Goal: Information Seeking & Learning: Find specific fact

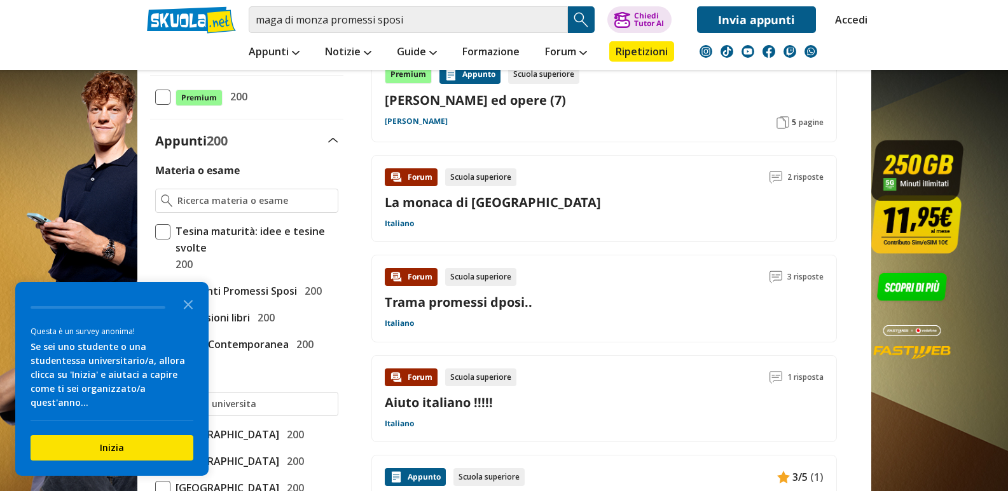
scroll to position [445, 0]
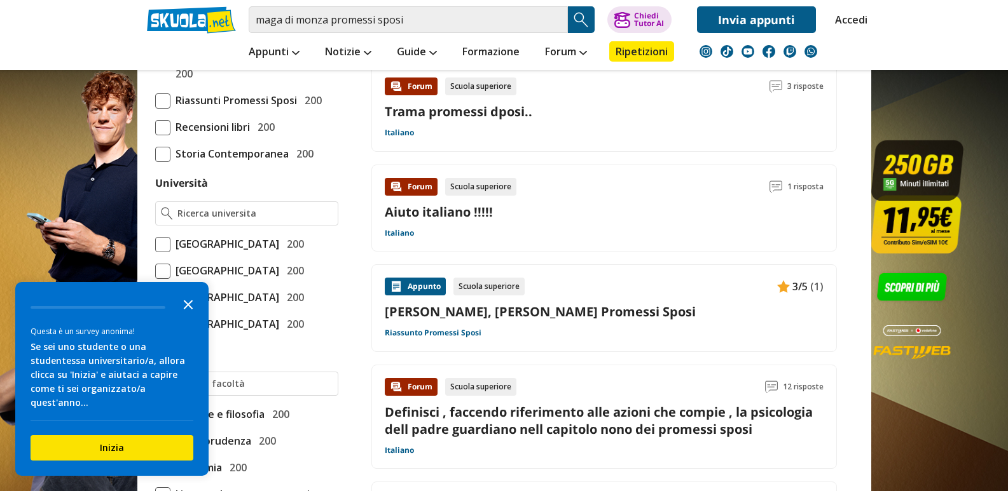
click at [185, 317] on icon "Close the survey" at bounding box center [187, 303] width 25 height 25
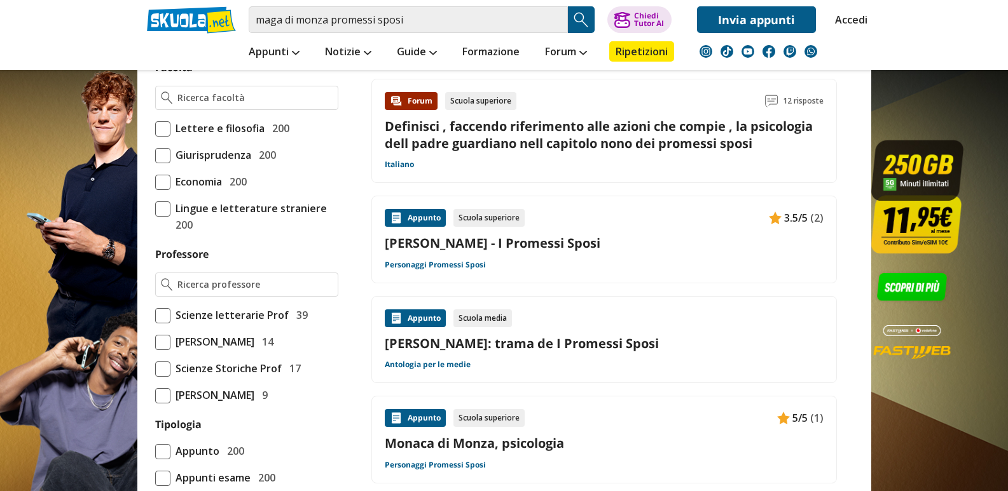
scroll to position [954, 0]
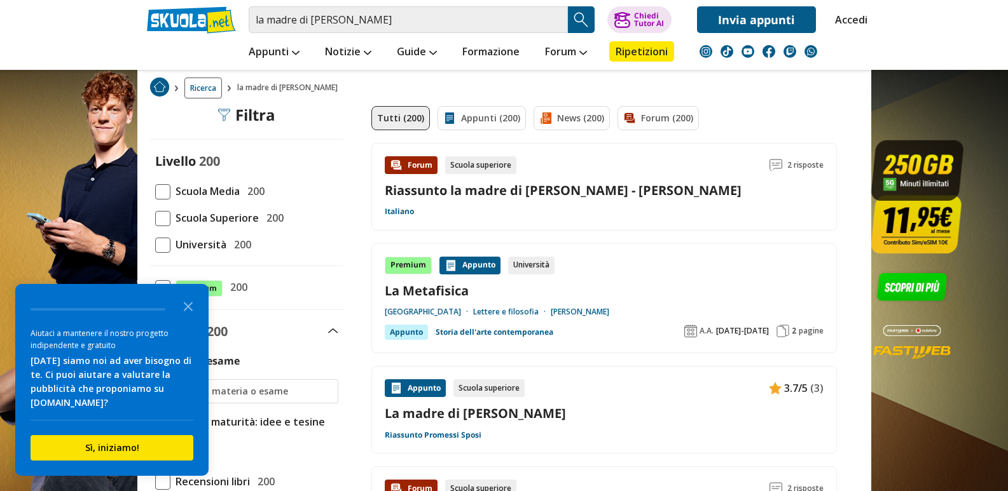
click at [450, 185] on link "Riassunto la madre di cecilia - alessandro manzoni" at bounding box center [563, 190] width 357 height 17
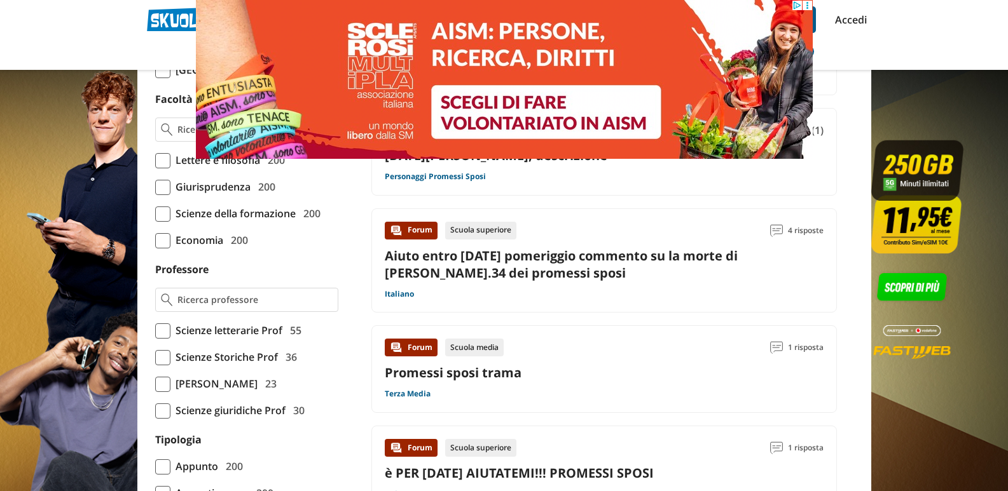
scroll to position [890, 0]
